Goal: Complete application form: Complete application form

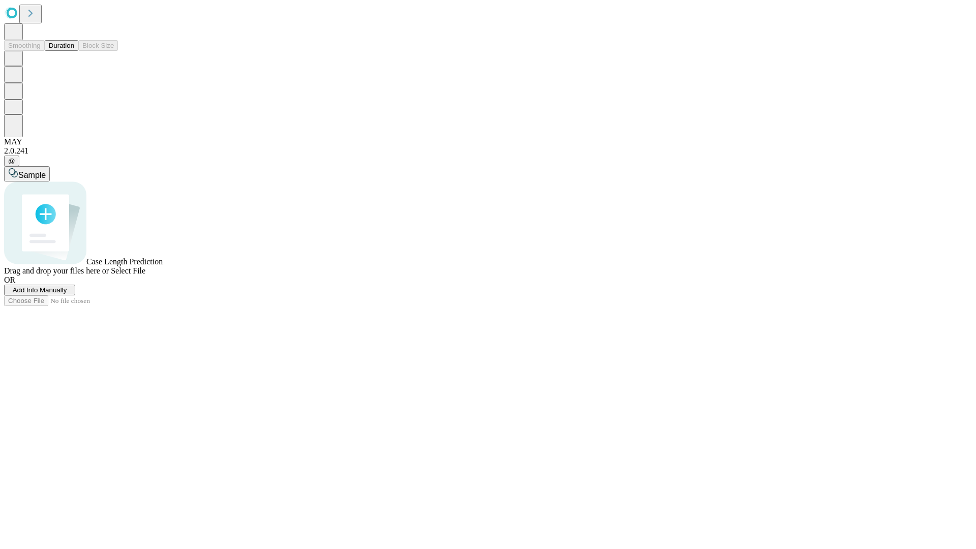
click at [74, 51] on button "Duration" at bounding box center [62, 45] width 34 height 11
click at [67, 294] on span "Add Info Manually" at bounding box center [40, 290] width 54 height 8
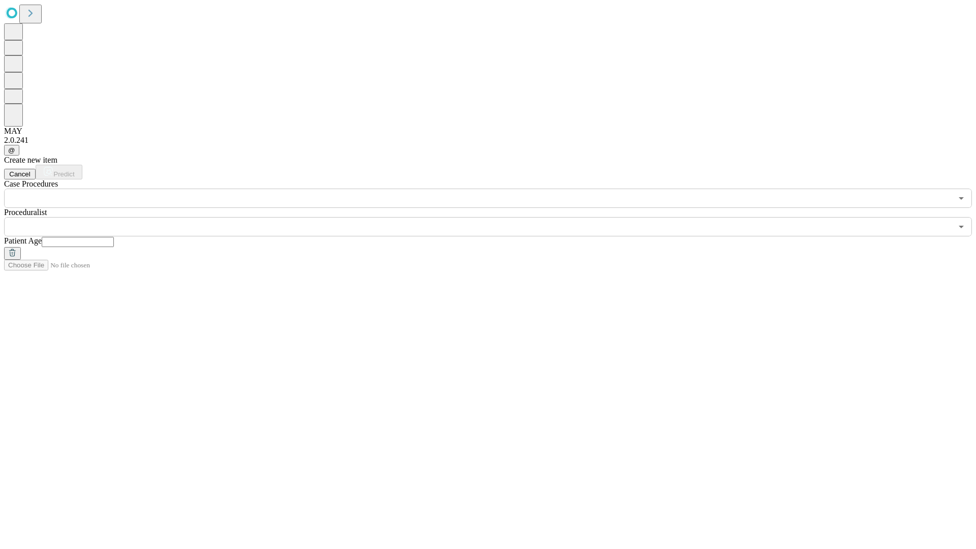
click at [114, 237] on input "text" at bounding box center [78, 242] width 72 height 10
type input "*"
click at [495, 217] on input "text" at bounding box center [478, 226] width 948 height 19
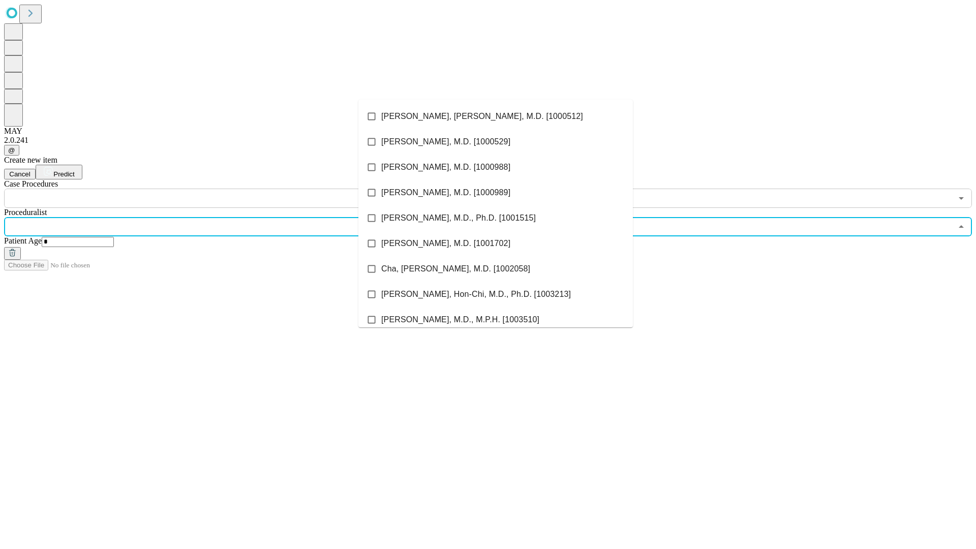
click at [496, 116] on li "[PERSON_NAME], [PERSON_NAME], M.D. [1000512]" at bounding box center [495, 116] width 274 height 25
click at [213, 189] on input "text" at bounding box center [478, 198] width 948 height 19
